Goal: Information Seeking & Learning: Learn about a topic

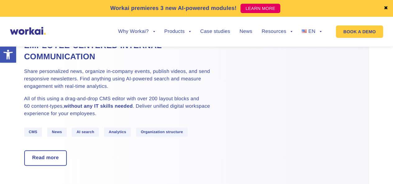
scroll to position [404, 0]
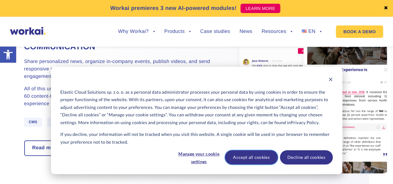
click at [255, 158] on button "Accept all cookies" at bounding box center [251, 157] width 53 height 14
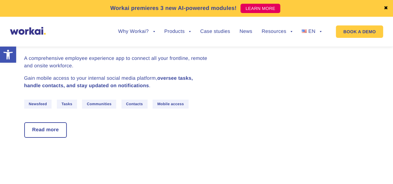
scroll to position [1057, 0]
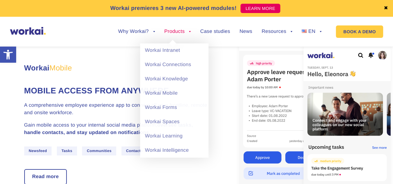
click at [190, 31] on link "Products" at bounding box center [177, 31] width 27 height 5
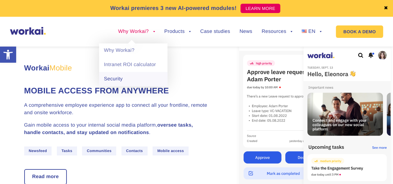
click at [124, 78] on link "Security" at bounding box center [133, 79] width 68 height 14
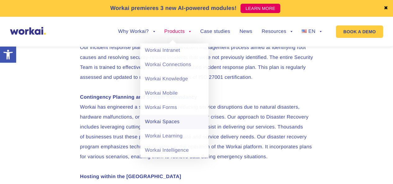
scroll to position [1119, 0]
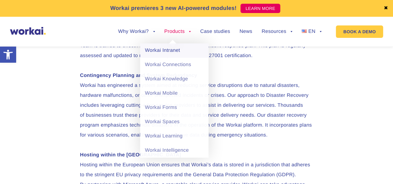
click at [172, 54] on link "Workai Intranet" at bounding box center [174, 51] width 68 height 14
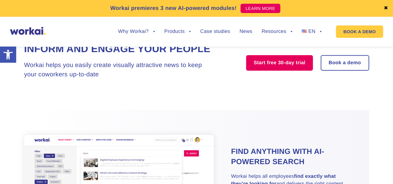
scroll to position [778, 0]
